Goal: Information Seeking & Learning: Check status

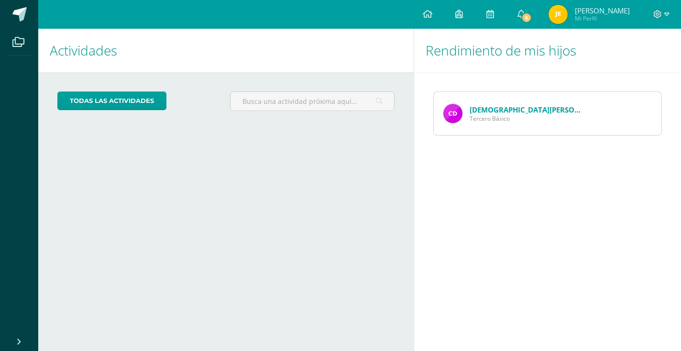
click at [491, 108] on link "[DEMOGRAPHIC_DATA][PERSON_NAME]" at bounding box center [538, 110] width 137 height 10
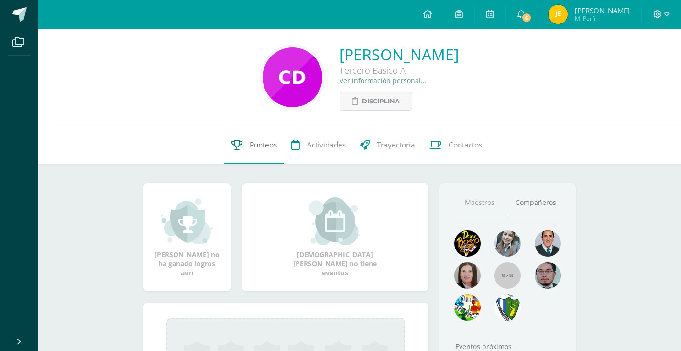
click at [255, 147] on span "Punteos" at bounding box center [263, 145] width 27 height 10
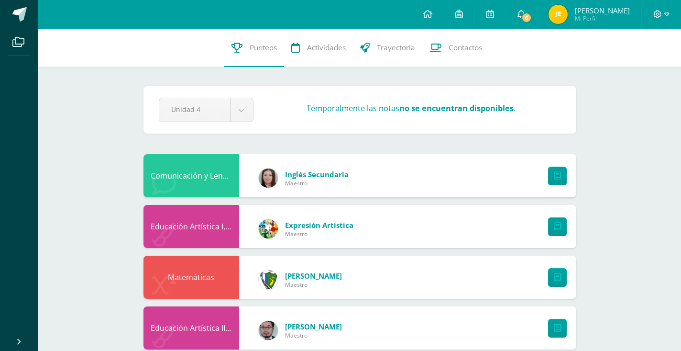
click at [525, 15] on icon at bounding box center [522, 14] width 8 height 9
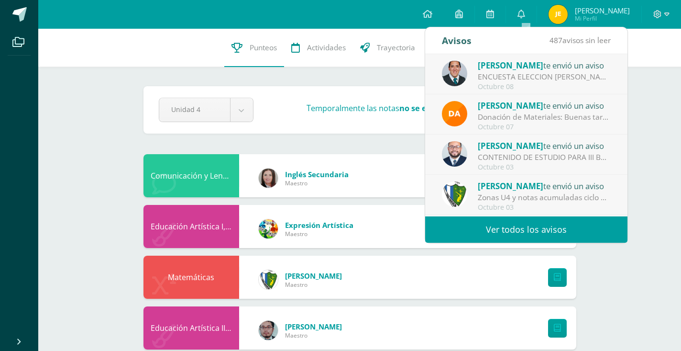
click at [526, 189] on span "[PERSON_NAME]" at bounding box center [511, 185] width 66 height 11
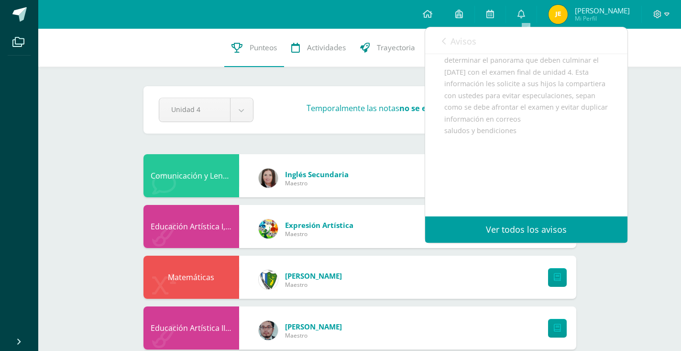
scroll to position [250, 0]
click at [446, 42] on link "Avisos" at bounding box center [459, 40] width 34 height 27
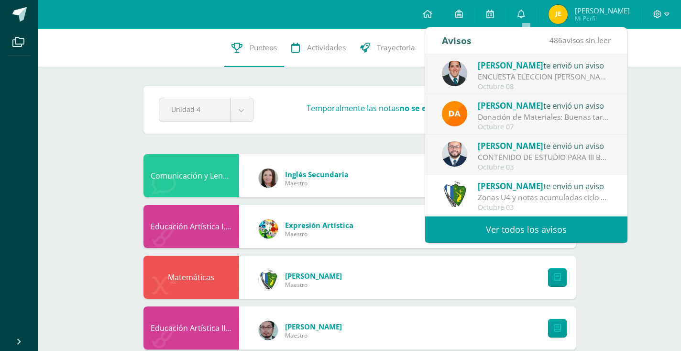
click at [446, 42] on div "Avisos" at bounding box center [457, 40] width 30 height 26
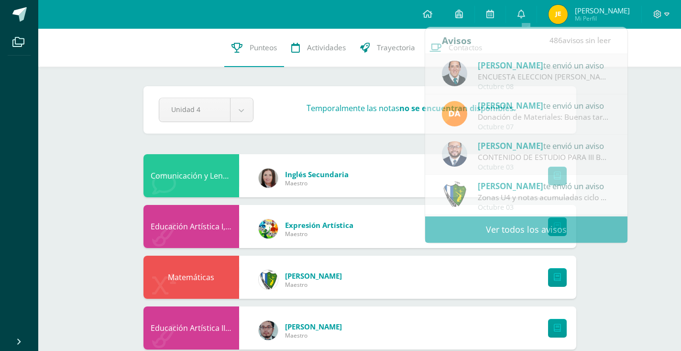
click at [372, 26] on div "Configuración Cerrar sesión [PERSON_NAME] Mi Perfil 6 0 Mis accesos directos Ap…" at bounding box center [359, 14] width 643 height 29
